Goal: Task Accomplishment & Management: Manage account settings

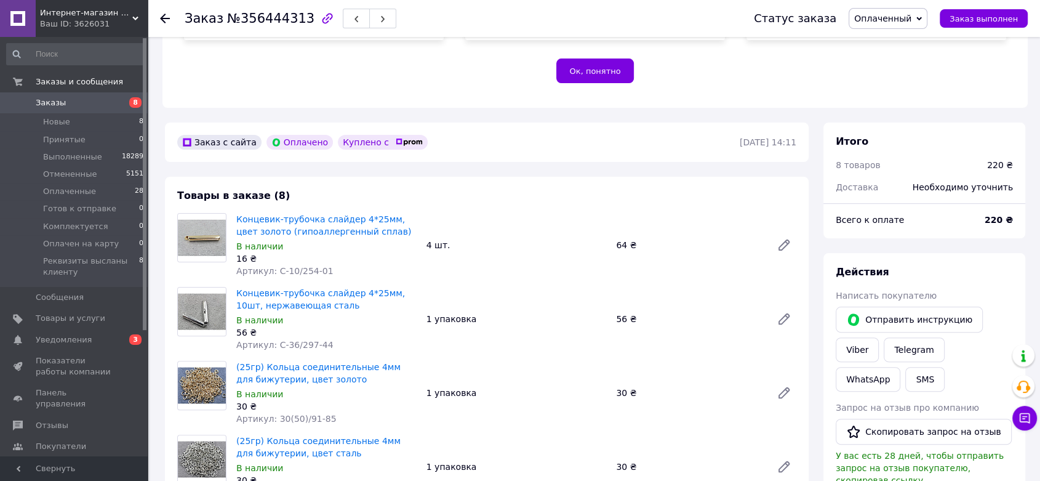
scroll to position [272, 0]
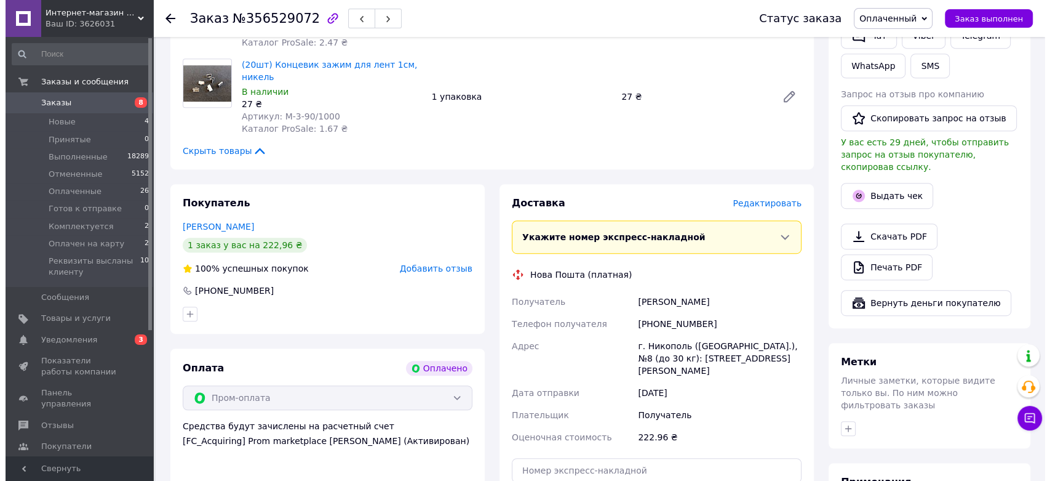
scroll to position [622, 0]
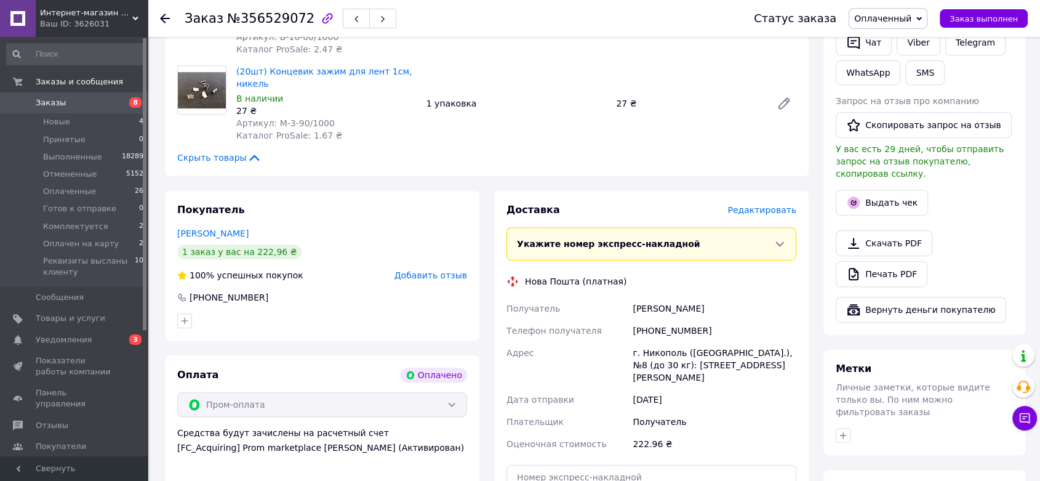
click at [775, 205] on span "Редактировать" at bounding box center [761, 210] width 69 height 10
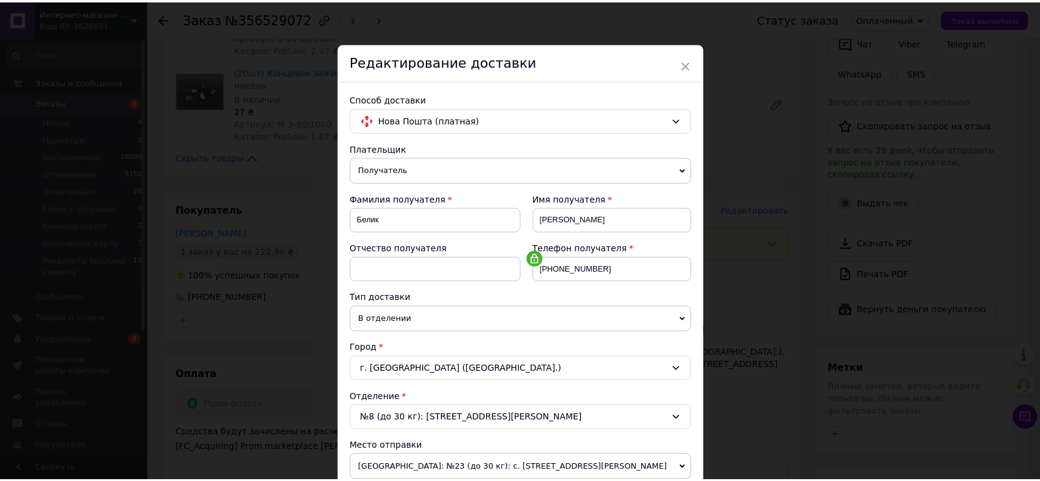
scroll to position [420, 0]
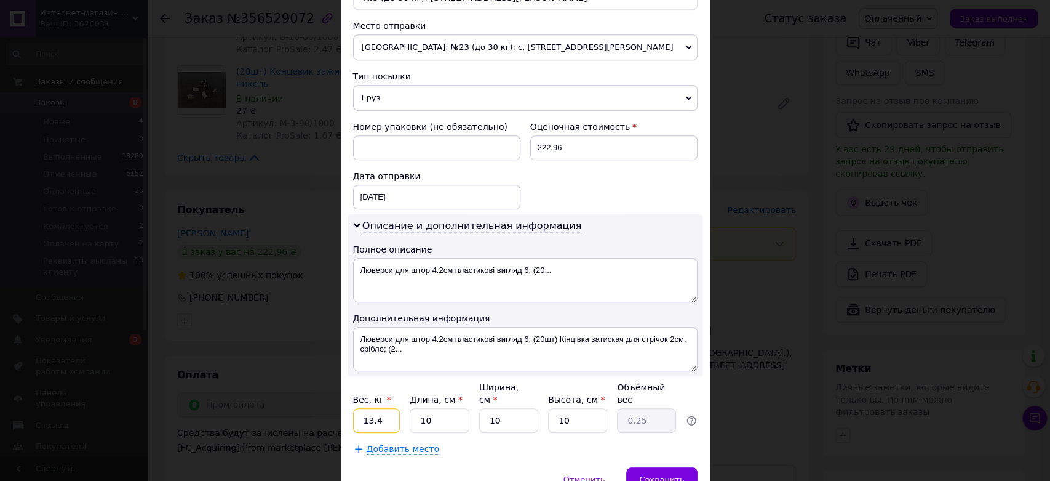
click at [394, 411] on input "13.4" at bounding box center [376, 420] width 47 height 25
type input "1"
type input "2"
click at [650, 474] on span "Сохранить" at bounding box center [661, 478] width 45 height 9
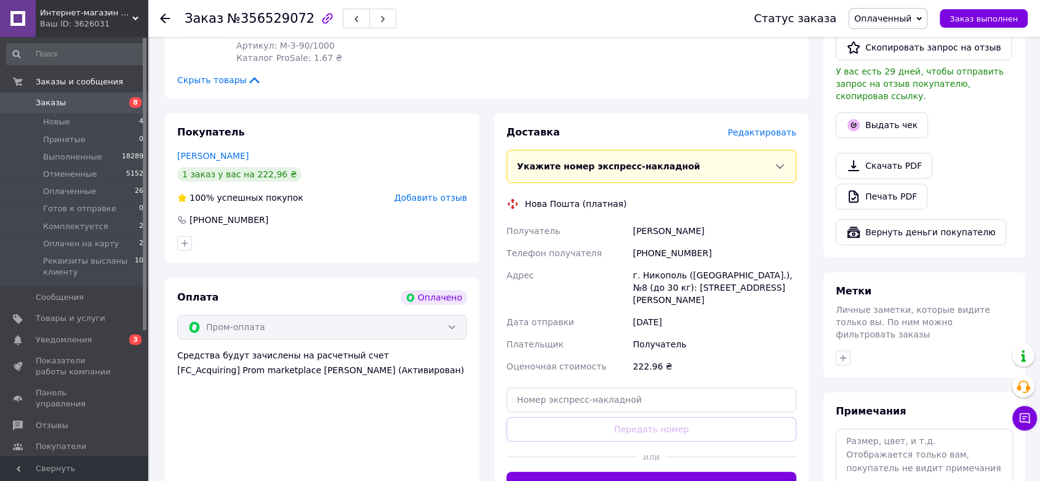
scroll to position [701, 0]
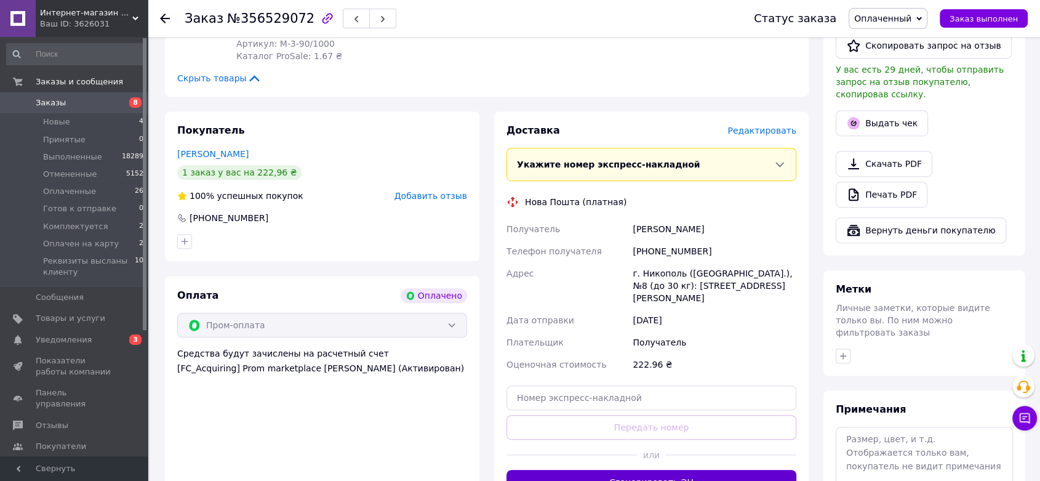
click at [577, 470] on button "Сгенерировать ЭН" at bounding box center [651, 482] width 290 height 25
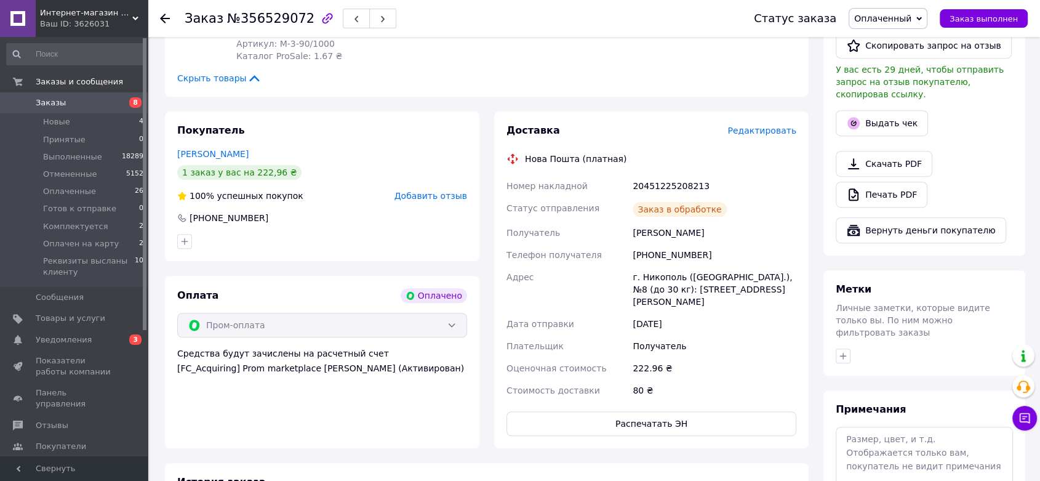
scroll to position [281, 0]
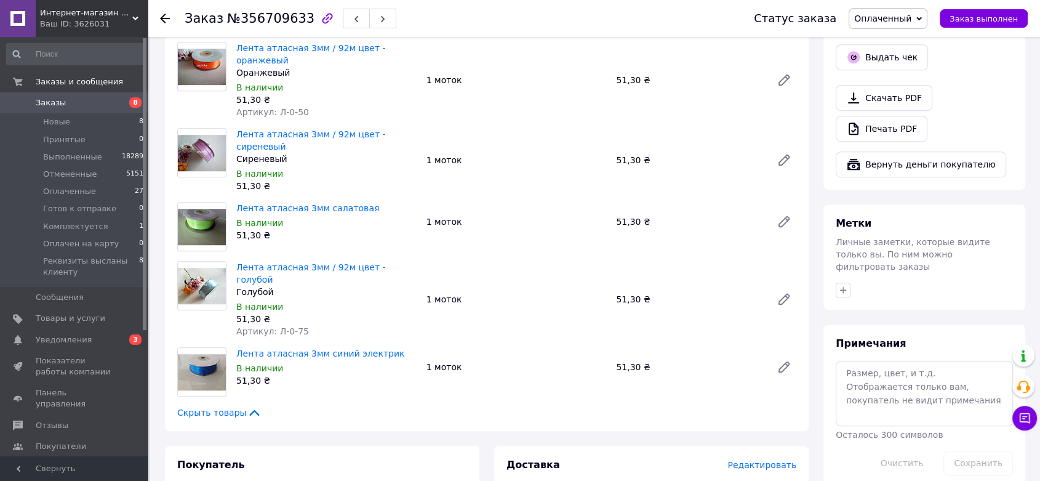
scroll to position [724, 0]
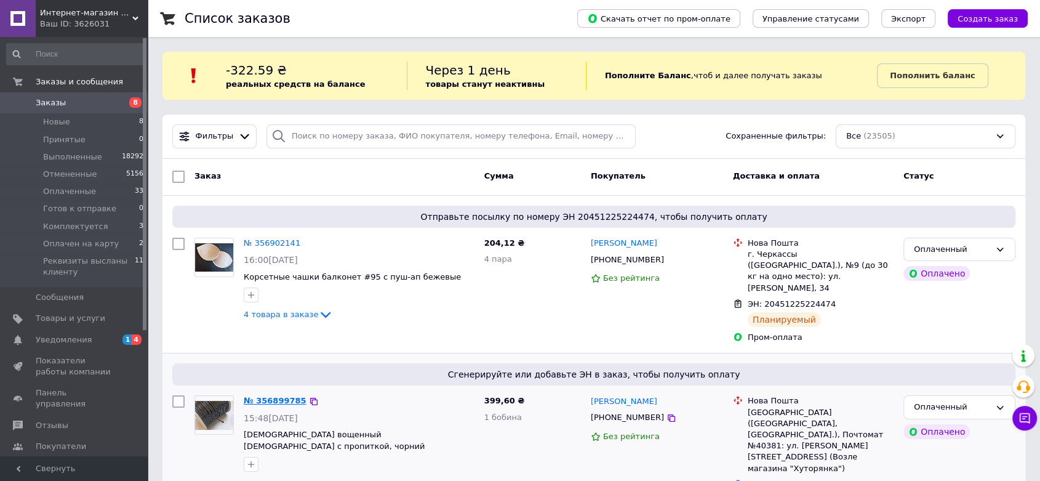
click at [265, 396] on link "№ 356899785" at bounding box center [275, 400] width 63 height 9
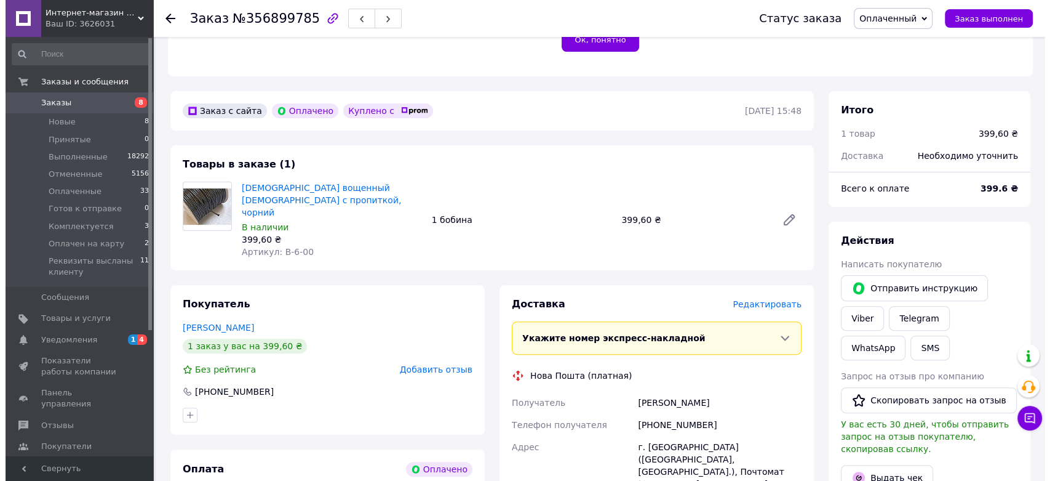
scroll to position [320, 0]
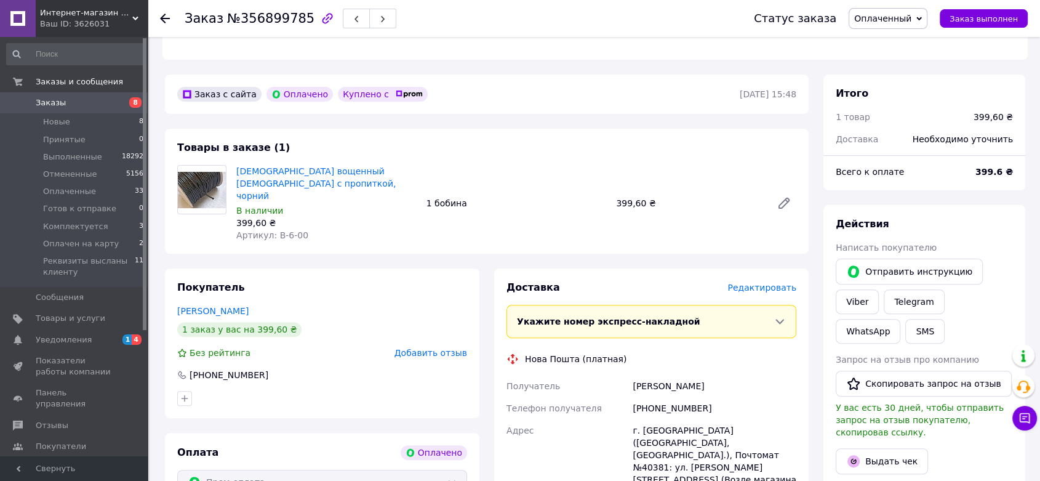
click at [784, 282] on span "Редактировать" at bounding box center [761, 287] width 69 height 10
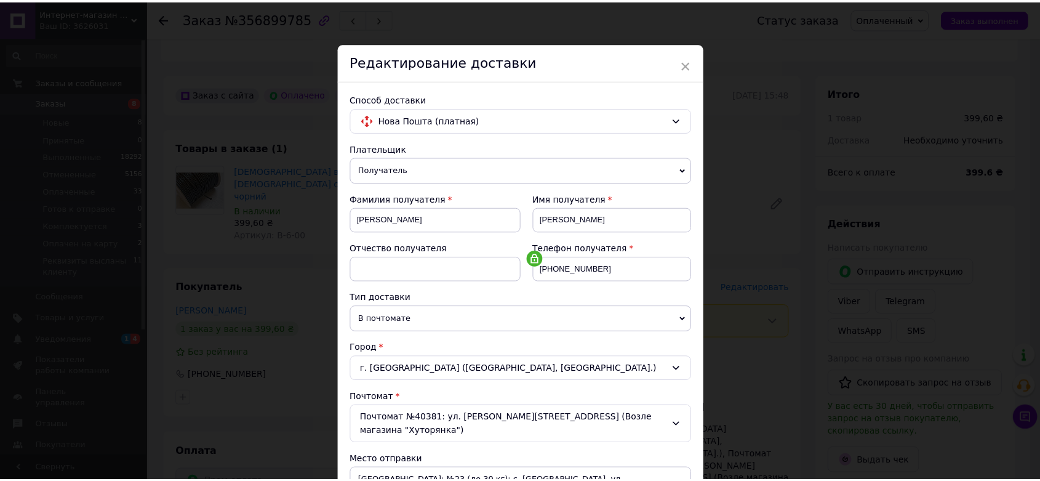
scroll to position [334, 0]
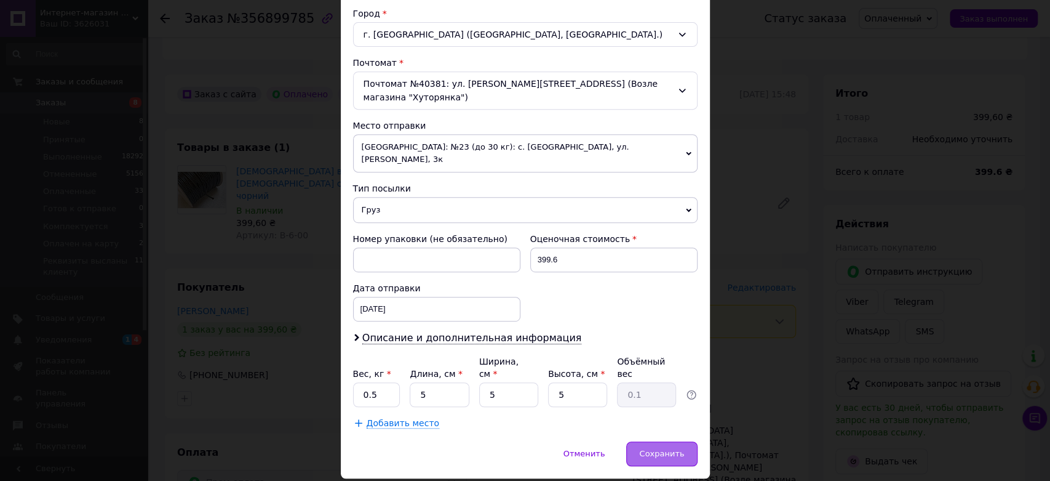
click at [669, 449] on span "Сохранить" at bounding box center [661, 453] width 45 height 9
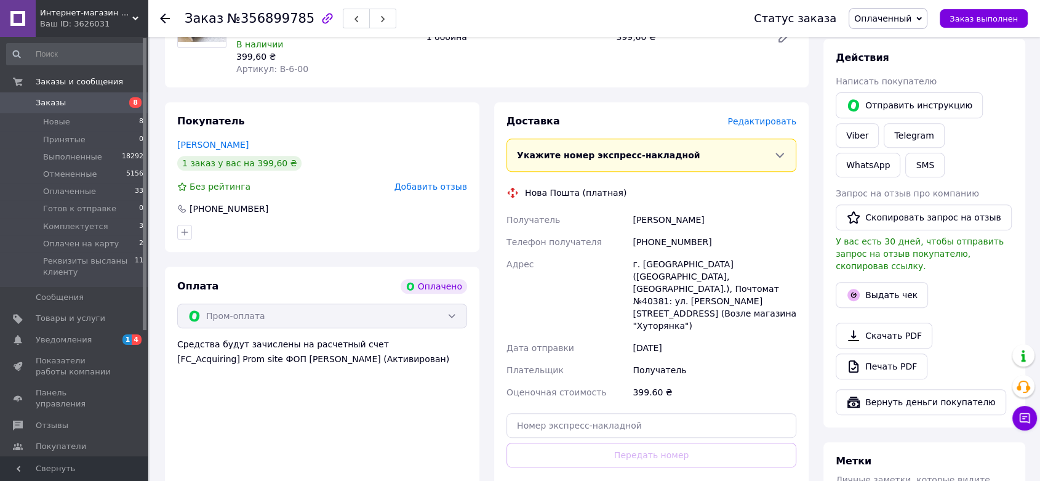
scroll to position [497, 0]
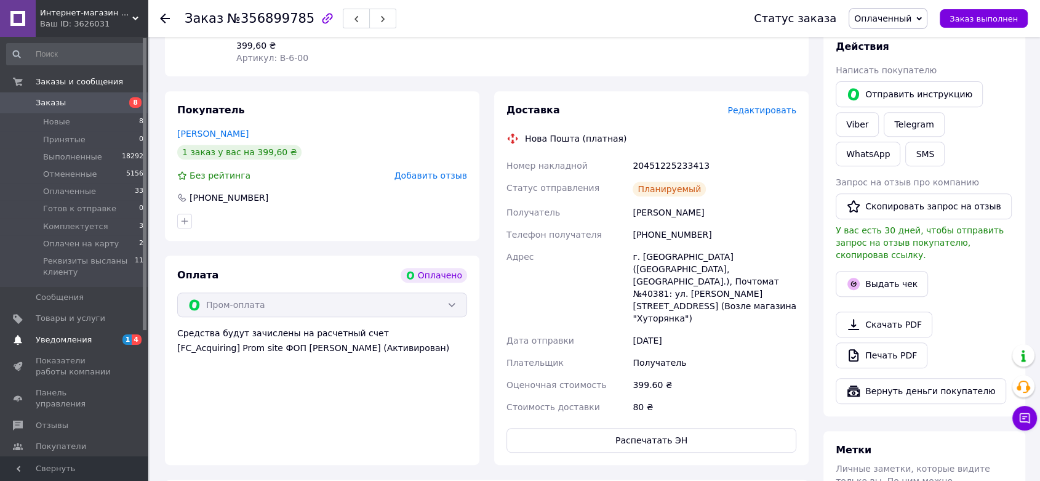
click at [44, 338] on span "Уведомления" at bounding box center [64, 339] width 56 height 11
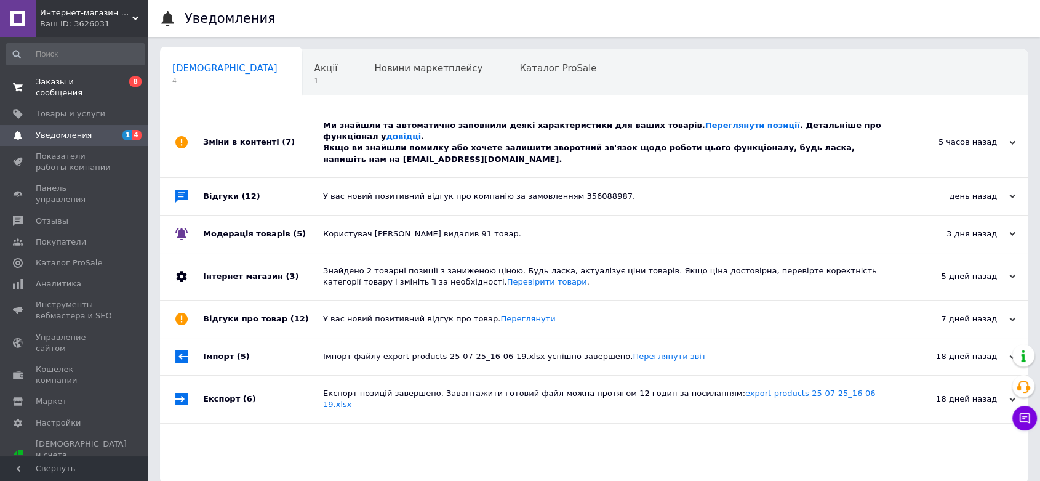
click at [49, 82] on span "Заказы и сообщения" at bounding box center [75, 87] width 78 height 22
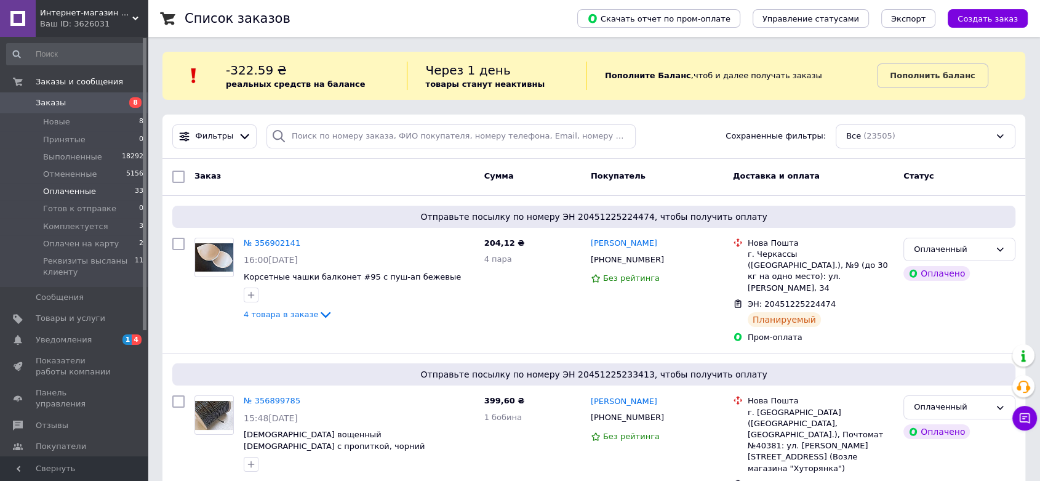
click at [68, 191] on span "Оплаченные" at bounding box center [69, 191] width 53 height 11
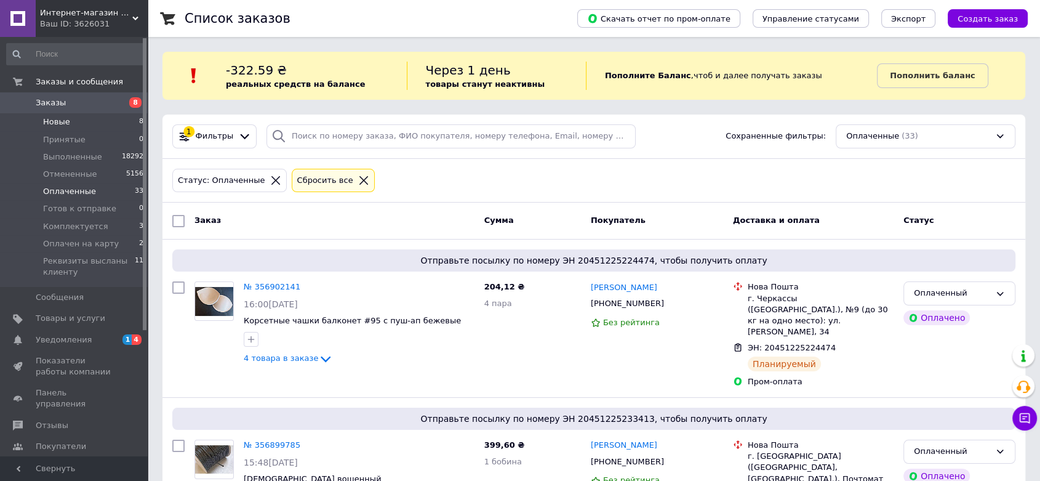
click at [63, 118] on span "Новые" at bounding box center [56, 121] width 27 height 11
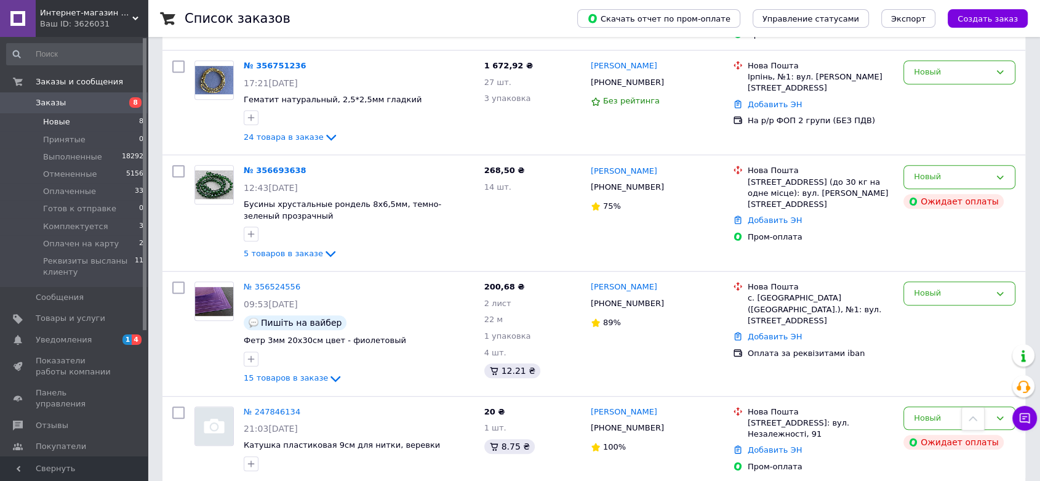
scroll to position [613, 0]
